Goal: Transaction & Acquisition: Purchase product/service

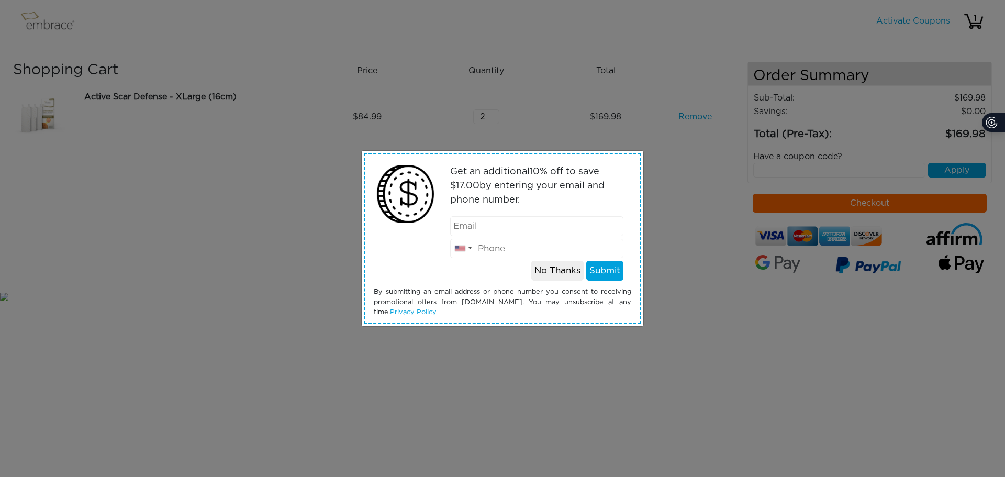
click at [529, 226] on input "email" at bounding box center [537, 226] width 174 height 20
click at [226, 229] on div "Get an additional 10 % off to save $ 17.00 by entering your email and phone num…" at bounding box center [502, 238] width 1005 height 477
drag, startPoint x: 542, startPoint y: 272, endPoint x: 523, endPoint y: 244, distance: 33.4
click at [543, 272] on button "No Thanks" at bounding box center [557, 271] width 52 height 20
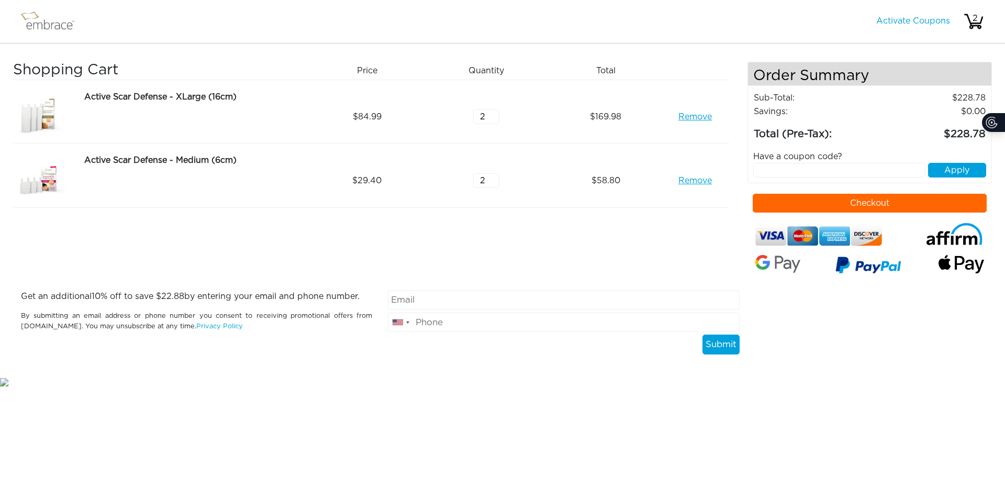
click at [695, 183] on link "Remove" at bounding box center [694, 180] width 33 height 13
click at [700, 116] on link "Remove" at bounding box center [694, 116] width 33 height 13
